Goal: Task Accomplishment & Management: Manage account settings

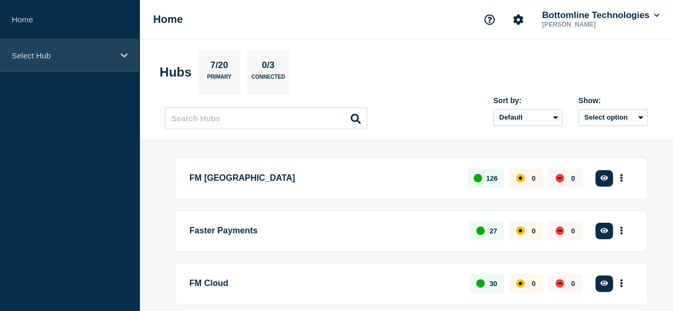
click at [69, 55] on p "Select Hub" at bounding box center [63, 55] width 102 height 9
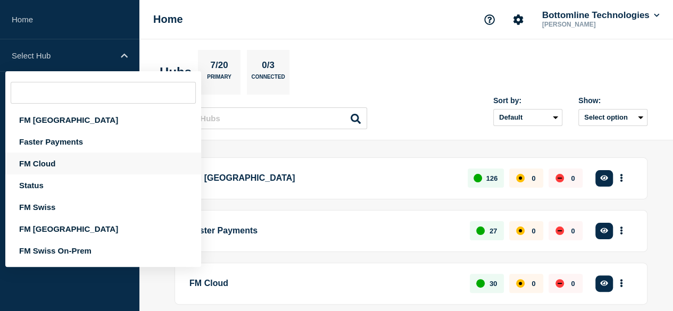
click at [67, 165] on div "FM Cloud" at bounding box center [103, 164] width 196 height 22
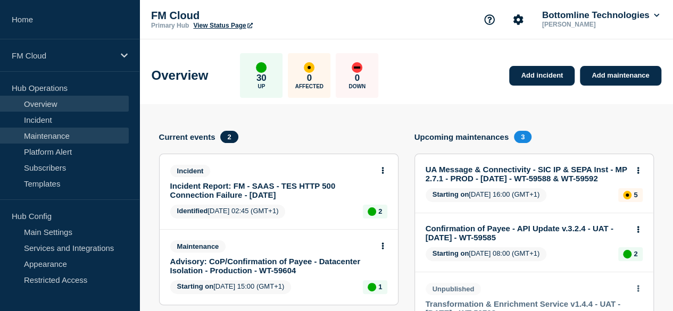
click at [82, 135] on link "Maintenance" at bounding box center [64, 136] width 129 height 16
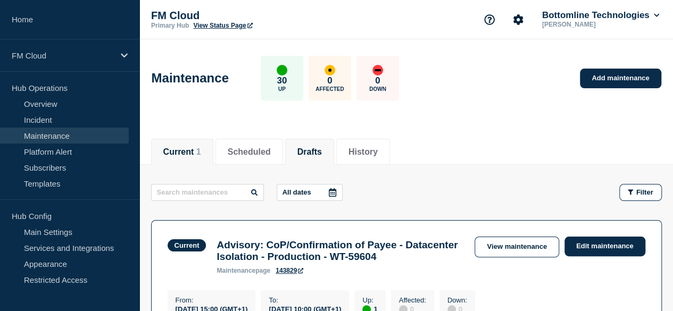
click at [322, 155] on button "Drafts" at bounding box center [309, 152] width 24 height 10
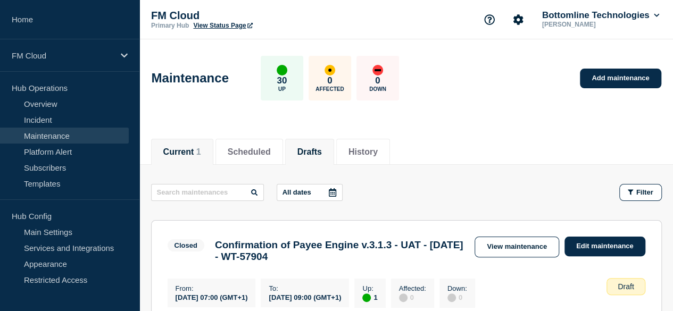
click at [179, 147] on button "Current 1" at bounding box center [182, 152] width 38 height 10
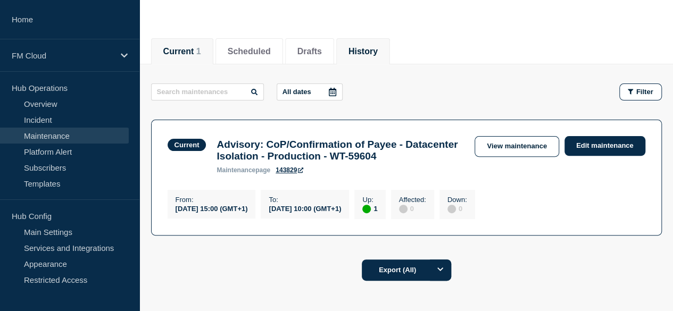
scroll to position [106, 0]
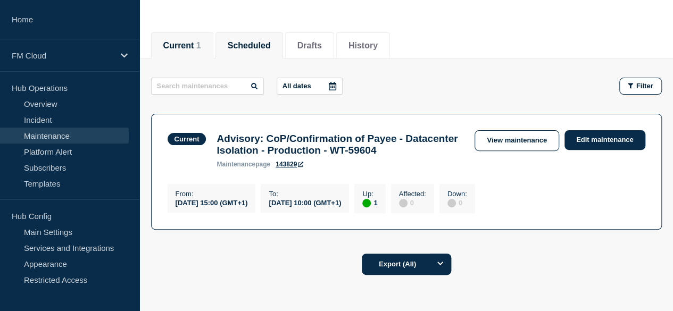
click at [261, 44] on button "Scheduled" at bounding box center [249, 46] width 43 height 10
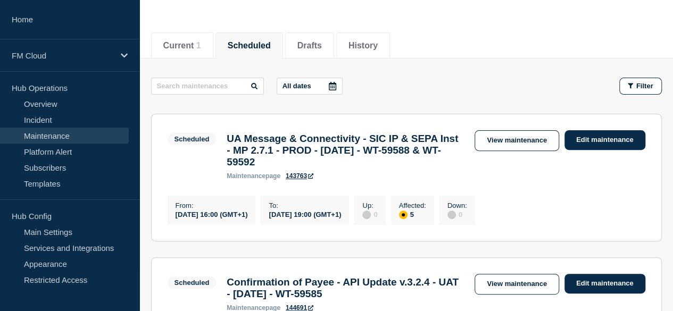
drag, startPoint x: 241, startPoint y: 221, endPoint x: 273, endPoint y: 221, distance: 32.5
click at [248, 219] on div "[DATE] 16:00 (GMT+1)" at bounding box center [212, 214] width 72 height 9
click at [496, 137] on link "View maintenance" at bounding box center [517, 140] width 84 height 21
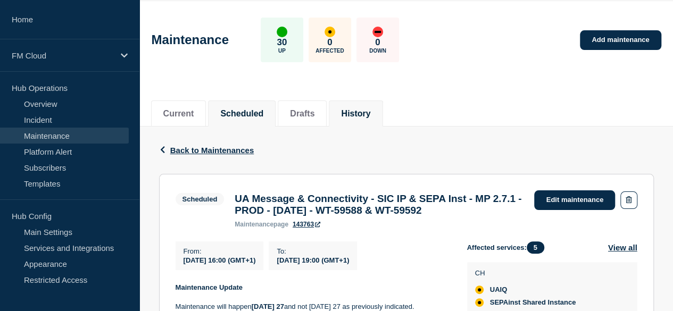
scroll to position [160, 0]
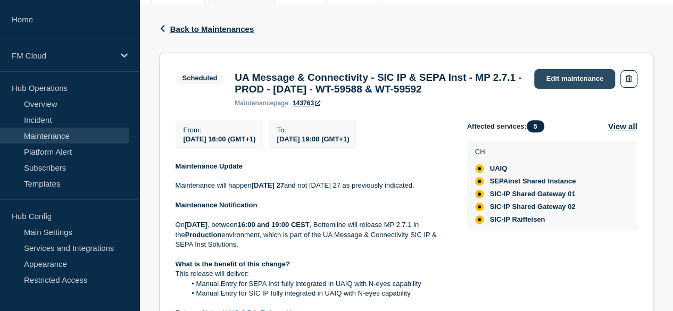
click at [546, 77] on link "Edit maintenance" at bounding box center [574, 79] width 81 height 20
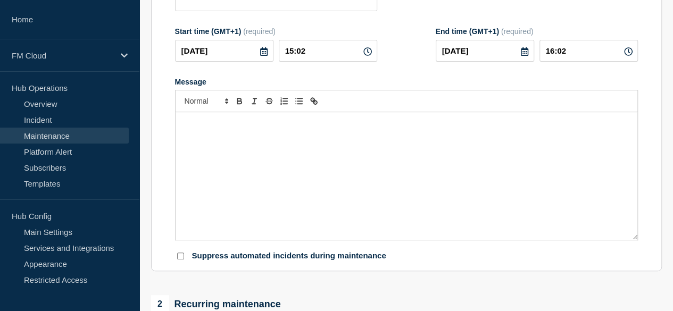
type input "UA Message & Connectivity - SIC IP & SEPA Inst - MP 2.7.1 - PROD - [DATE] - WT-…"
type input "16:00"
type input "19:00"
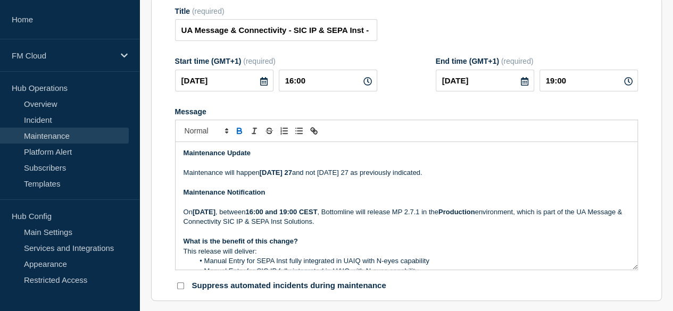
click at [184, 157] on strong "Maintenance Update" at bounding box center [217, 153] width 67 height 8
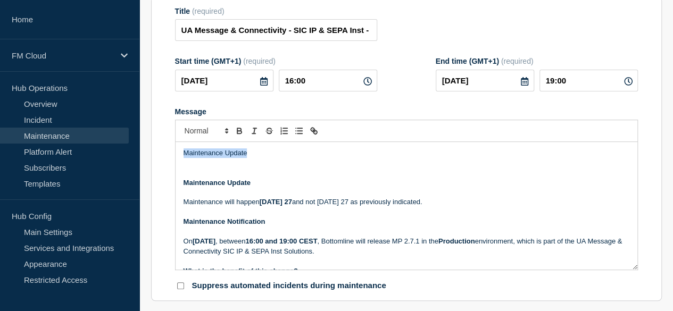
drag, startPoint x: 256, startPoint y: 164, endPoint x: 175, endPoint y: 162, distance: 81.4
click at [176, 162] on div "Maintenance Update Maintenance Update Maintenance will happen Saturday 27 and n…" at bounding box center [407, 206] width 462 height 128
click at [194, 168] on p "Message" at bounding box center [407, 164] width 446 height 10
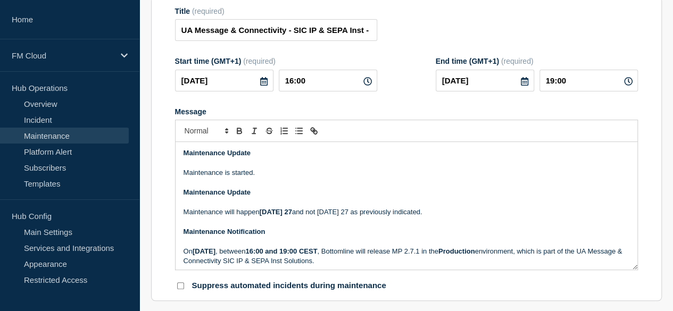
click at [286, 178] on p "Maintenance is started." at bounding box center [407, 173] width 446 height 10
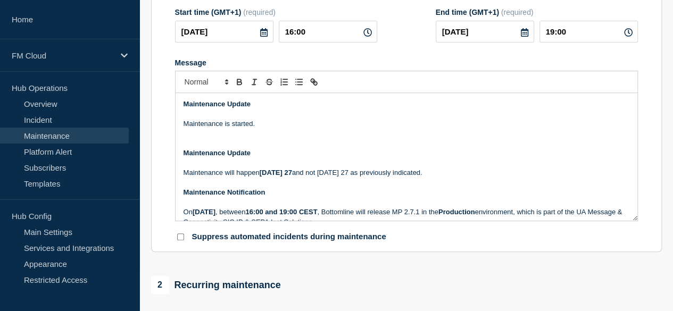
scroll to position [219, 0]
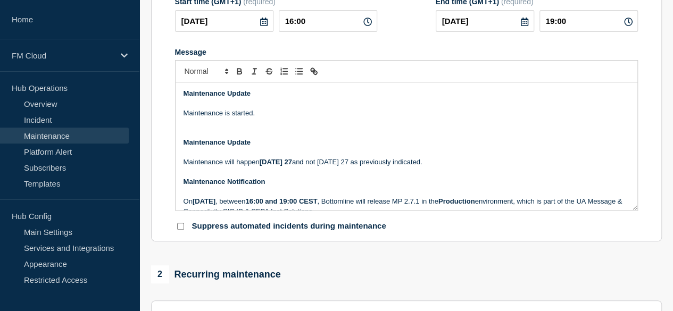
click at [181, 122] on div "Maintenance Update Maintenance is started. Maintenance Update Maintenance will …" at bounding box center [407, 146] width 462 height 128
click at [242, 118] on p "Maintenance is started." at bounding box center [407, 114] width 446 height 10
click at [250, 118] on p "Maintenance is sta." at bounding box center [407, 114] width 446 height 10
click at [256, 118] on p "Maintenance is starting." at bounding box center [407, 114] width 446 height 10
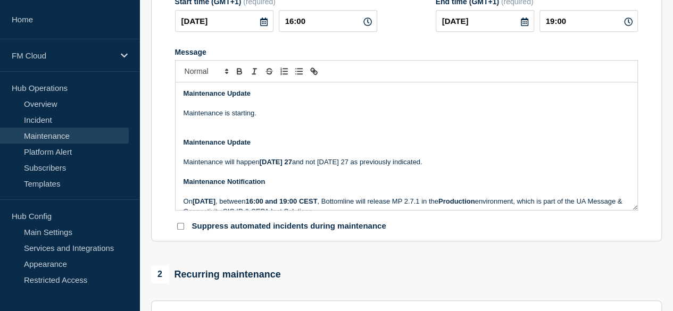
click at [268, 118] on p "Maintenance is starting." at bounding box center [407, 114] width 446 height 10
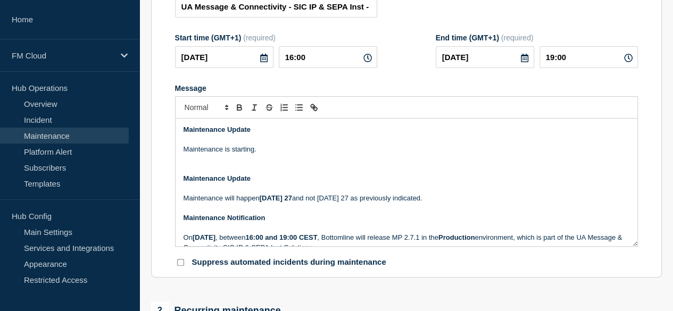
scroll to position [166, 0]
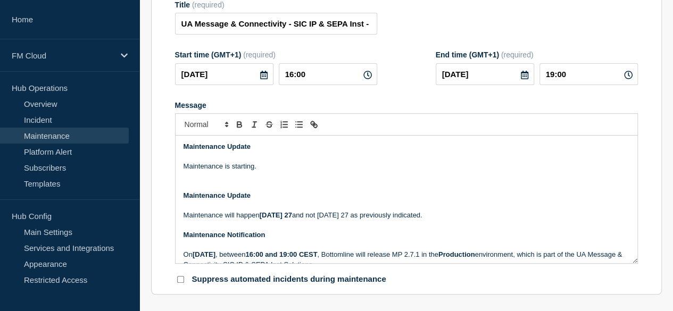
click at [363, 79] on icon at bounding box center [367, 75] width 9 height 9
click at [327, 81] on input "16:00" at bounding box center [328, 74] width 98 height 22
drag, startPoint x: 327, startPoint y: 82, endPoint x: 277, endPoint y: 84, distance: 49.5
click at [277, 84] on div "2025-09-27 16:00" at bounding box center [276, 74] width 202 height 22
type input "15:00"
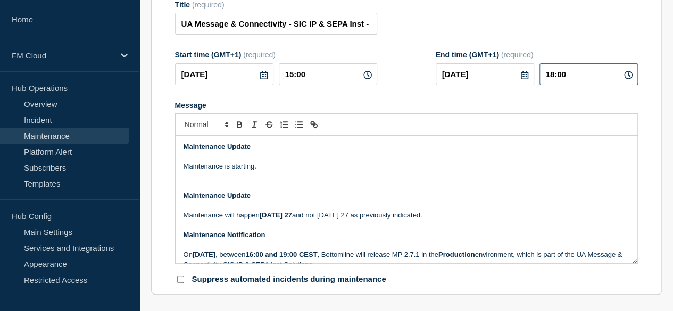
click at [559, 80] on input "18:00" at bounding box center [588, 74] width 98 height 22
type input "18:00"
click at [276, 181] on p "Message" at bounding box center [407, 177] width 446 height 10
click at [186, 29] on input "UA Message & Connectivity - SIC IP & SEPA Inst - MP 2.7.1 - PROD - 27/SEP/2025 …" at bounding box center [276, 24] width 202 height 22
drag, startPoint x: 283, startPoint y: 30, endPoint x: 339, endPoint y: 30, distance: 56.4
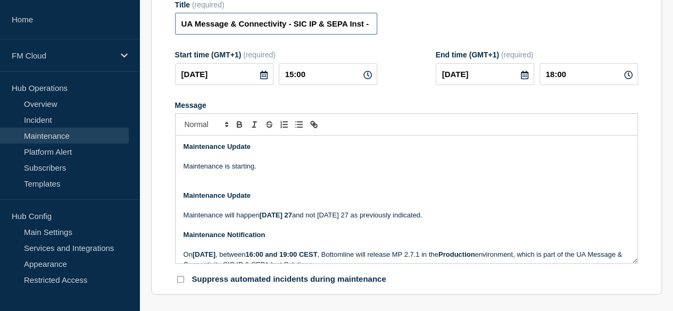
click at [339, 30] on input "UA Message & Connectivity - SIC IP & SEPA Inst - MP 2.7.1 - PROD - 27/SEP/2025 …" at bounding box center [276, 24] width 202 height 22
drag, startPoint x: 358, startPoint y: 34, endPoint x: 380, endPoint y: 33, distance: 22.4
click at [380, 33] on div "Title (required) UA Message & Connectivity - SIC IP & SEPA Inst - MP 2.7.1 - PR…" at bounding box center [406, 18] width 463 height 35
click at [365, 34] on input "UA Message & Connectivity - SIC IP & SEPA Inst - MP 2.7.1 - PROD - 27/SEP/2025 …" at bounding box center [276, 24] width 202 height 22
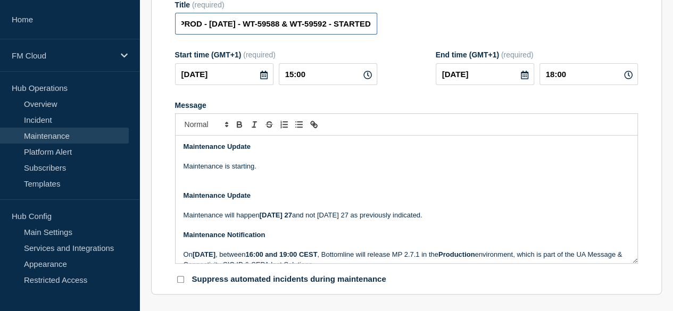
scroll to position [0, 262]
click at [330, 31] on input "UA Message & Connectivity - SIC IP & SEPA Inst - MP 2.7.1 - PROD - 27/SEP/2025 …" at bounding box center [276, 24] width 202 height 22
click at [351, 31] on input "UA Message & Connectivity - SIC IP & SEPA Inst - MP 2.7.1 - PROD - 27/SEP/2025 …" at bounding box center [276, 24] width 202 height 22
click at [339, 31] on input "UA Message & Connectivity - SIC IP & SEPA Inst - MP 2.7.1 - PROD - 27/SEP/2025 …" at bounding box center [276, 24] width 202 height 22
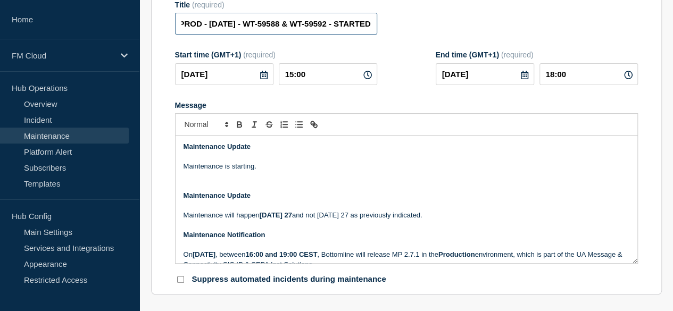
click at [339, 31] on input "UA Message & Connectivity - SIC IP & SEPA Inst - MP 2.7.1 - PROD - 27/SEP/2025 …" at bounding box center [276, 24] width 202 height 22
click at [345, 32] on input "UA Message & Connectivity - SIC IP & SEPA Inst - MP 2.7.1 - PROD - 27/SEP/2025 …" at bounding box center [276, 24] width 202 height 22
click at [356, 32] on input "UA Message & Connectivity - SIC IP & SEPA Inst - MP 2.7.1 - PROD - 27/SEP/2025 …" at bounding box center [276, 24] width 202 height 22
click at [352, 34] on input "UA Message & Connectivity - SIC IP & SEPA Inst - MP 2.7.1 - PROD - 27/SEP/2025 …" at bounding box center [276, 24] width 202 height 22
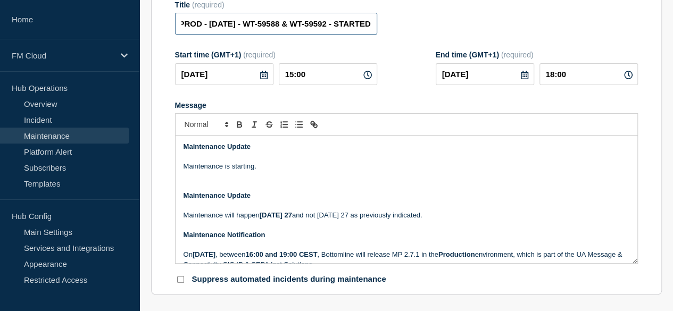
click at [352, 34] on input "UA Message & Connectivity - SIC IP & SEPA Inst - MP 2.7.1 - PROD - 27/SEP/2025 …" at bounding box center [276, 24] width 202 height 22
click at [316, 35] on input "UA Message & Connectivity - SIC IP & SEPA Inst - MP 2.7.1 - PROD - 27/SEP/2025 …" at bounding box center [276, 24] width 202 height 22
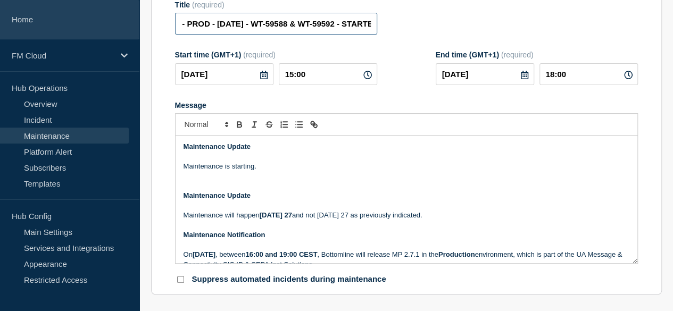
scroll to position [0, 0]
drag, startPoint x: 344, startPoint y: 36, endPoint x: 137, endPoint y: 29, distance: 206.5
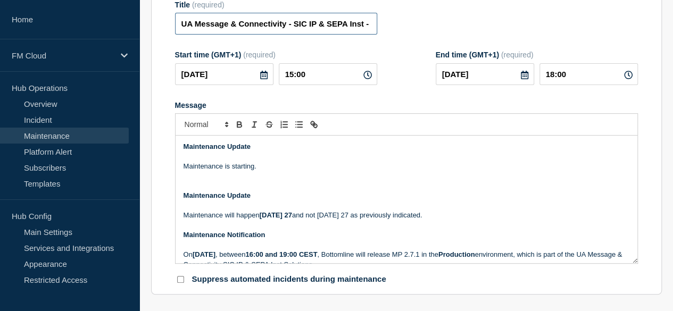
click at [286, 22] on input "UA Message & Connectivity - SIC IP & SEPA Inst - MP 2.7.1 - PROD - 27/SEP/2025 …" at bounding box center [276, 24] width 202 height 22
click at [307, 27] on input "UA Message & Connectivity - SIC IP & SEPA Inst - MP 2.7.1 - PROD - 27/SEP/2025 …" at bounding box center [276, 24] width 202 height 22
drag, startPoint x: 340, startPoint y: 31, endPoint x: 393, endPoint y: 30, distance: 52.1
click at [393, 30] on div "Title (required) UA Message & Connectivity - SIC IP & SEPA Inst - MP 2.7.1 - PR…" at bounding box center [406, 18] width 463 height 35
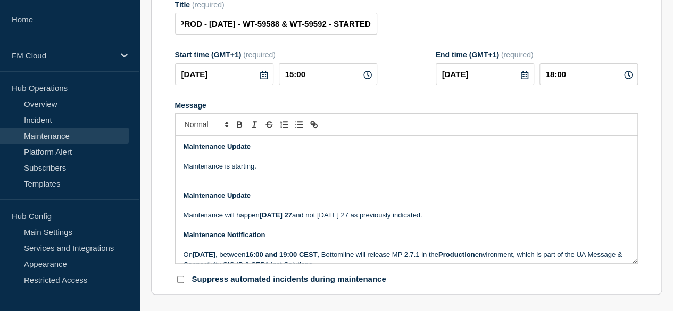
click at [272, 171] on p "Maintenance is starting." at bounding box center [407, 167] width 446 height 10
drag, startPoint x: 343, startPoint y: 32, endPoint x: 380, endPoint y: 29, distance: 37.4
click at [380, 29] on div "Title (required) UA Message & Connectivity - SIC IP & SEPA Inst - MP 2.7.1 - PR…" at bounding box center [406, 18] width 463 height 35
click at [343, 34] on input "UA Message & Connectivity - SIC IP & SEPA Inst - MP 2.7.1 - PROD - 27/SEP/2025 …" at bounding box center [276, 24] width 202 height 22
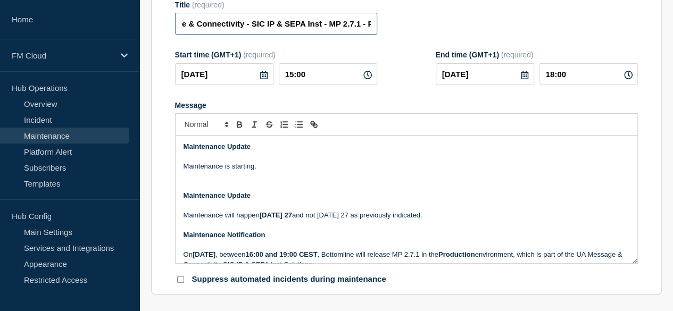
scroll to position [0, 0]
drag, startPoint x: 244, startPoint y: 35, endPoint x: 155, endPoint y: 35, distance: 88.3
click at [155, 35] on section "Title (required) UA Message & Connectivity - SIC IP & SEPA Inst - MP 2.7.1 - PR…" at bounding box center [406, 142] width 511 height 305
click at [190, 31] on input "UA Message & Connectivity - SIC IP & SEPA Inst - MP 2.7.1 - PROD - 27/SEP/2025 …" at bounding box center [276, 24] width 202 height 22
click at [185, 30] on input "UA Message & Connectivity - SIC IP & SEPA Inst - MP 2.7.1 - PROD - 27/SEP/2025 …" at bounding box center [276, 24] width 202 height 22
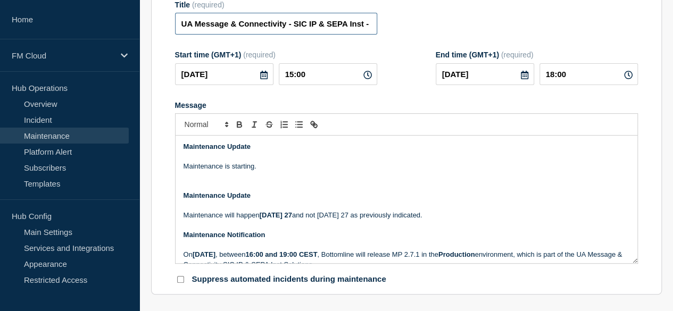
paste input "STARTED"
type input "STARTED: UA Message & Connectivity - SIC IP & SEPA Inst - MP 2.7.1 - PROD - 27/…"
click at [277, 162] on p "Message" at bounding box center [407, 157] width 446 height 10
click at [274, 171] on p "Maintenance is starting." at bounding box center [407, 167] width 446 height 10
click at [234, 181] on p "Message" at bounding box center [407, 177] width 446 height 10
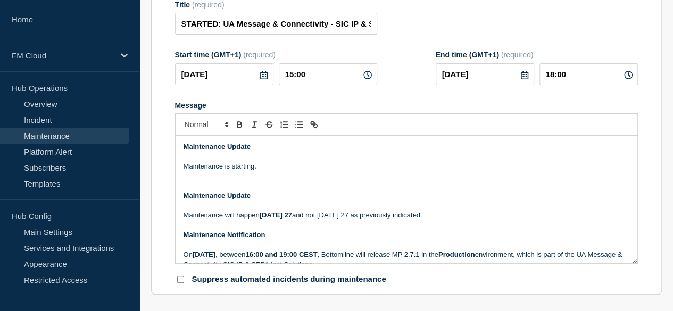
click at [222, 191] on p "Message" at bounding box center [407, 186] width 446 height 10
click at [214, 181] on p "Message" at bounding box center [407, 177] width 446 height 10
click at [468, 220] on p "Maintenance will happen Saturday 27 and not Thursday 27 as previously indicated." at bounding box center [407, 216] width 446 height 10
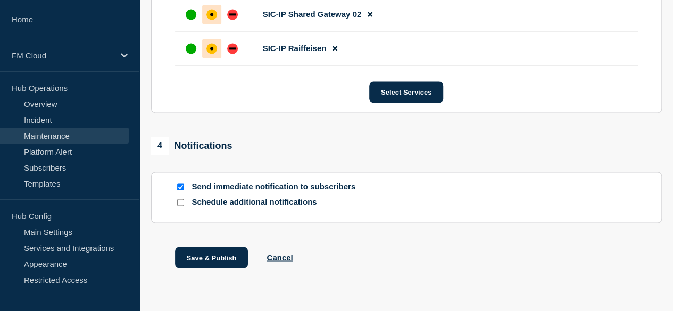
scroll to position [791, 0]
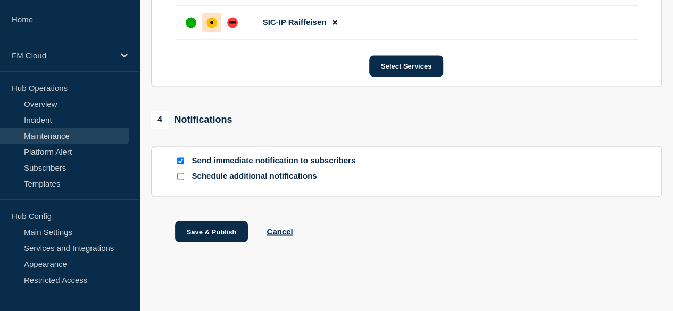
drag, startPoint x: 229, startPoint y: 232, endPoint x: 377, endPoint y: 181, distance: 156.3
click at [230, 247] on div "Save & Publish Cancel" at bounding box center [406, 245] width 511 height 48
click at [214, 227] on button "Save & Publish" at bounding box center [211, 231] width 73 height 21
